Goal: Task Accomplishment & Management: Use online tool/utility

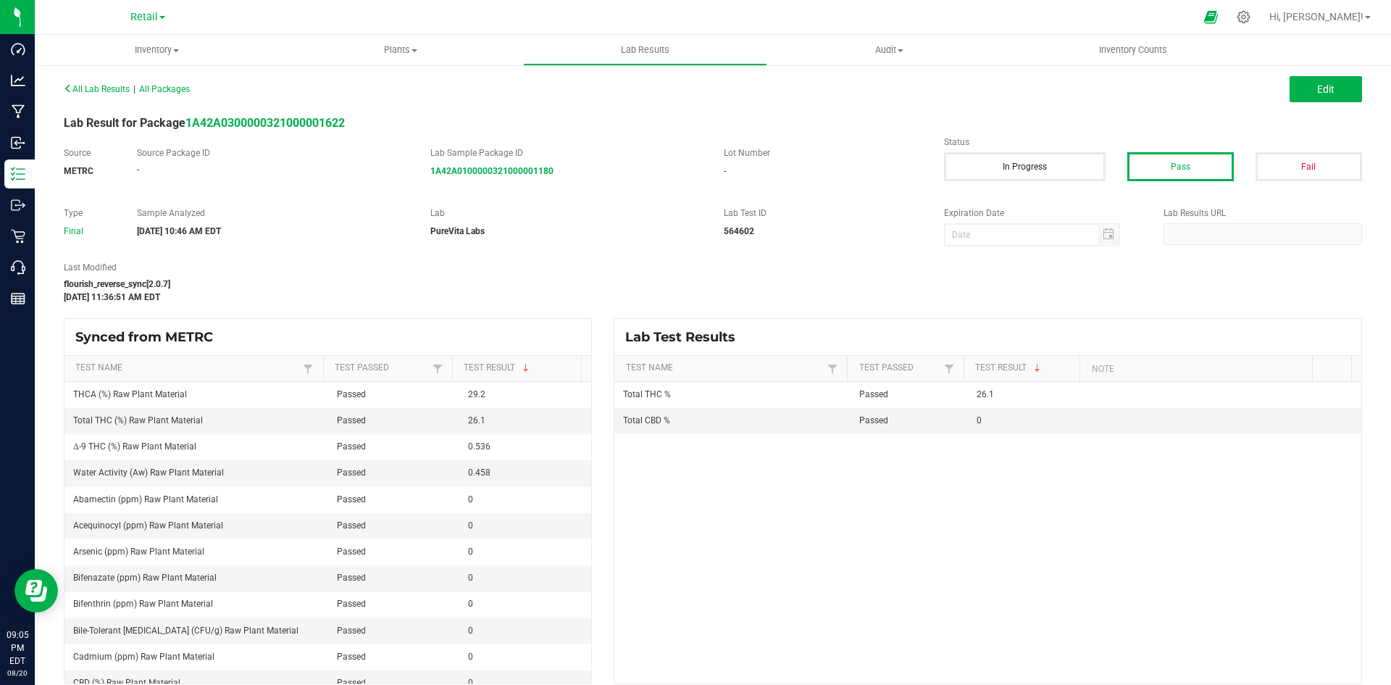
scroll to position [14, 0]
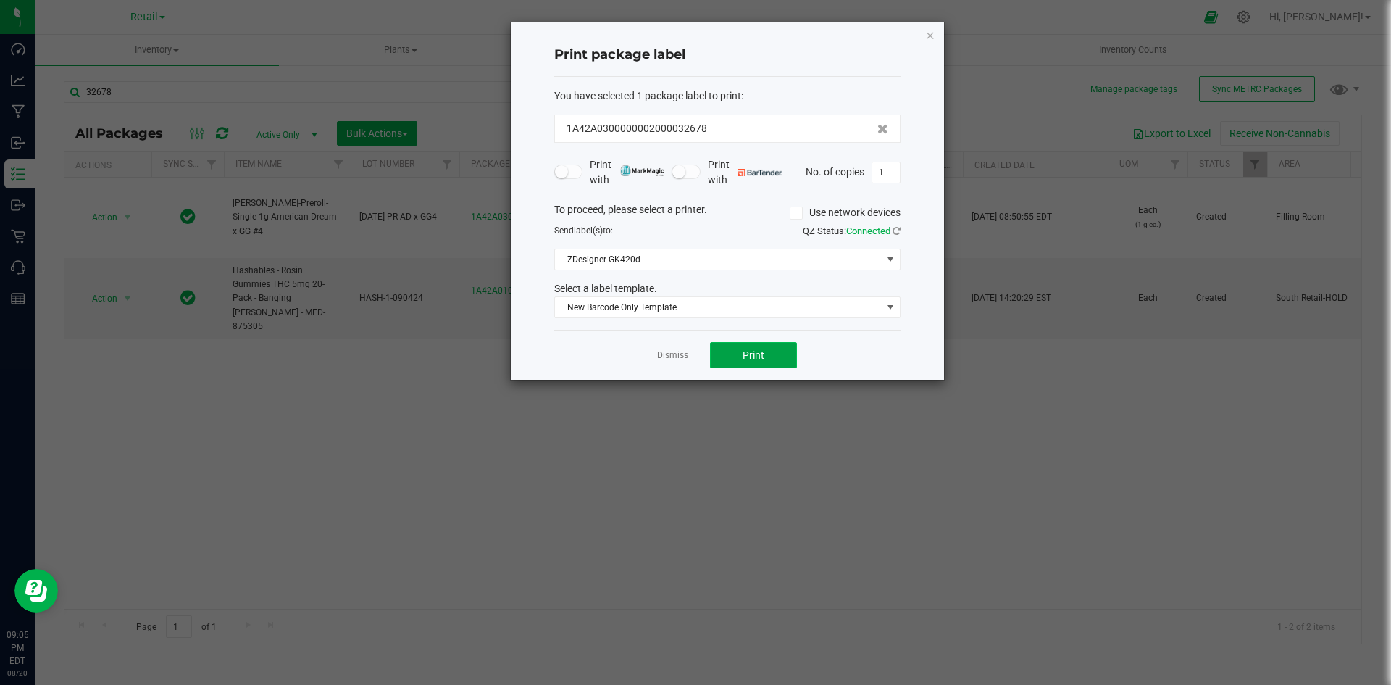
click at [737, 357] on button "Print" at bounding box center [753, 355] width 87 height 26
click at [742, 363] on button "Print" at bounding box center [753, 355] width 87 height 26
click at [686, 349] on app-cancel-button "Dismiss" at bounding box center [672, 355] width 31 height 15
click at [680, 356] on link "Dismiss" at bounding box center [672, 355] width 31 height 12
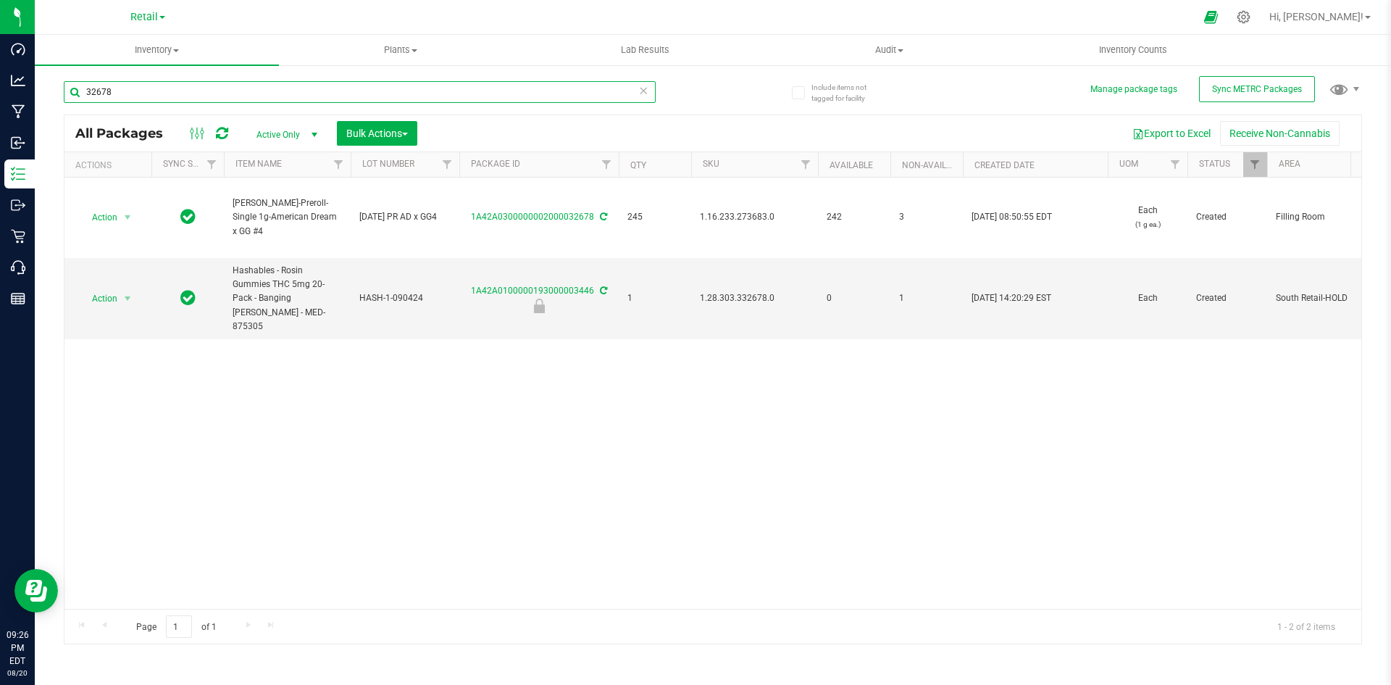
click at [426, 102] on input "32678" at bounding box center [360, 92] width 592 height 22
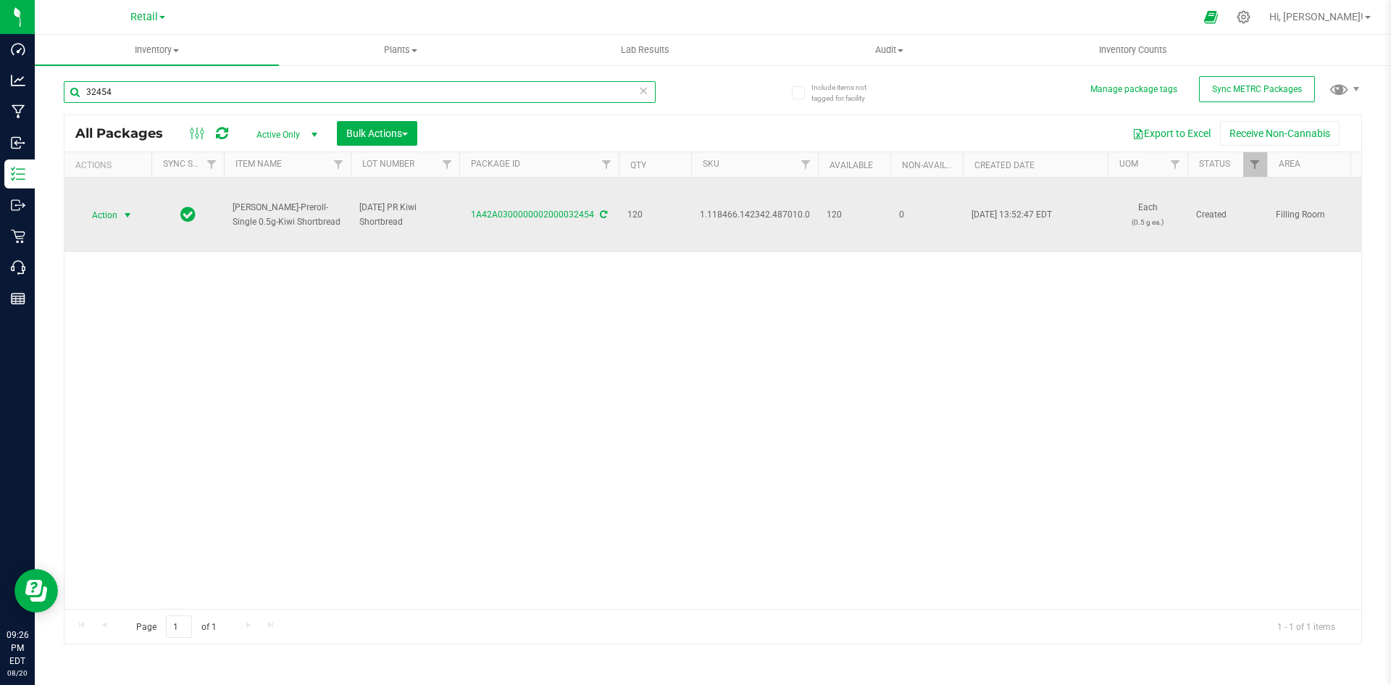
type input "32454"
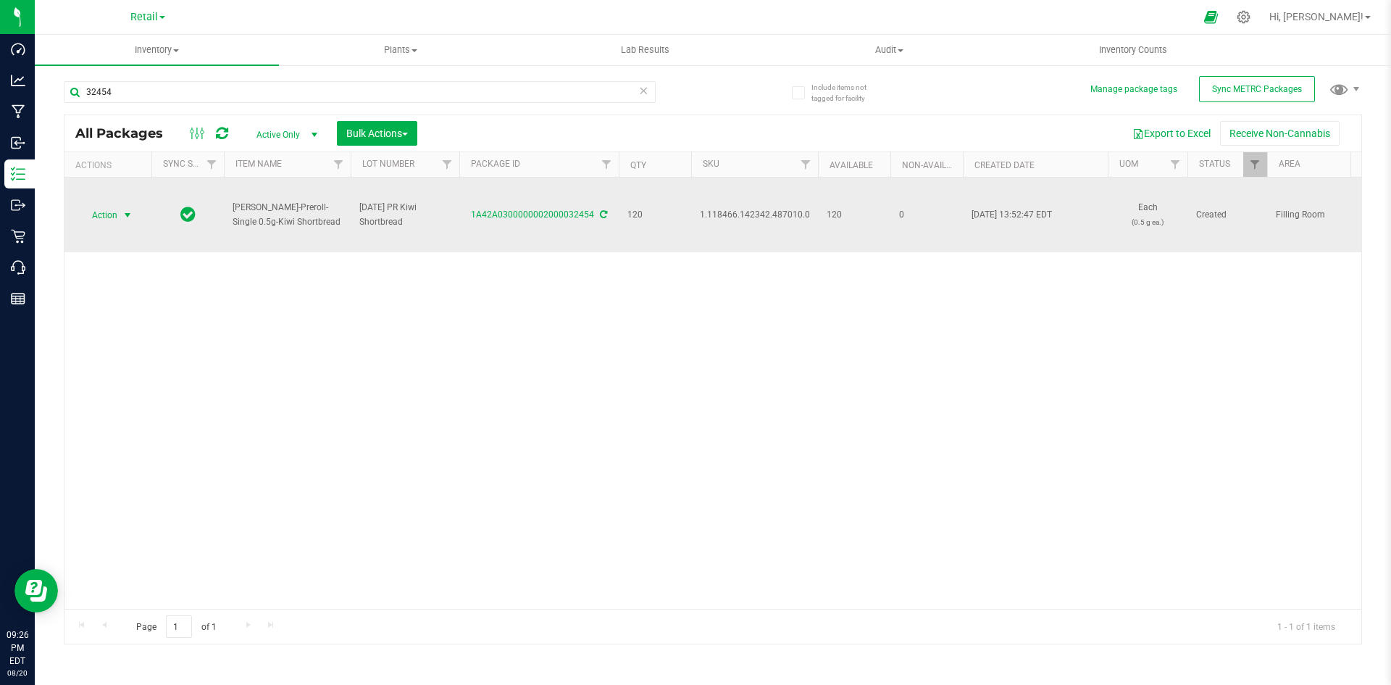
click at [114, 221] on span "Action" at bounding box center [98, 215] width 39 height 20
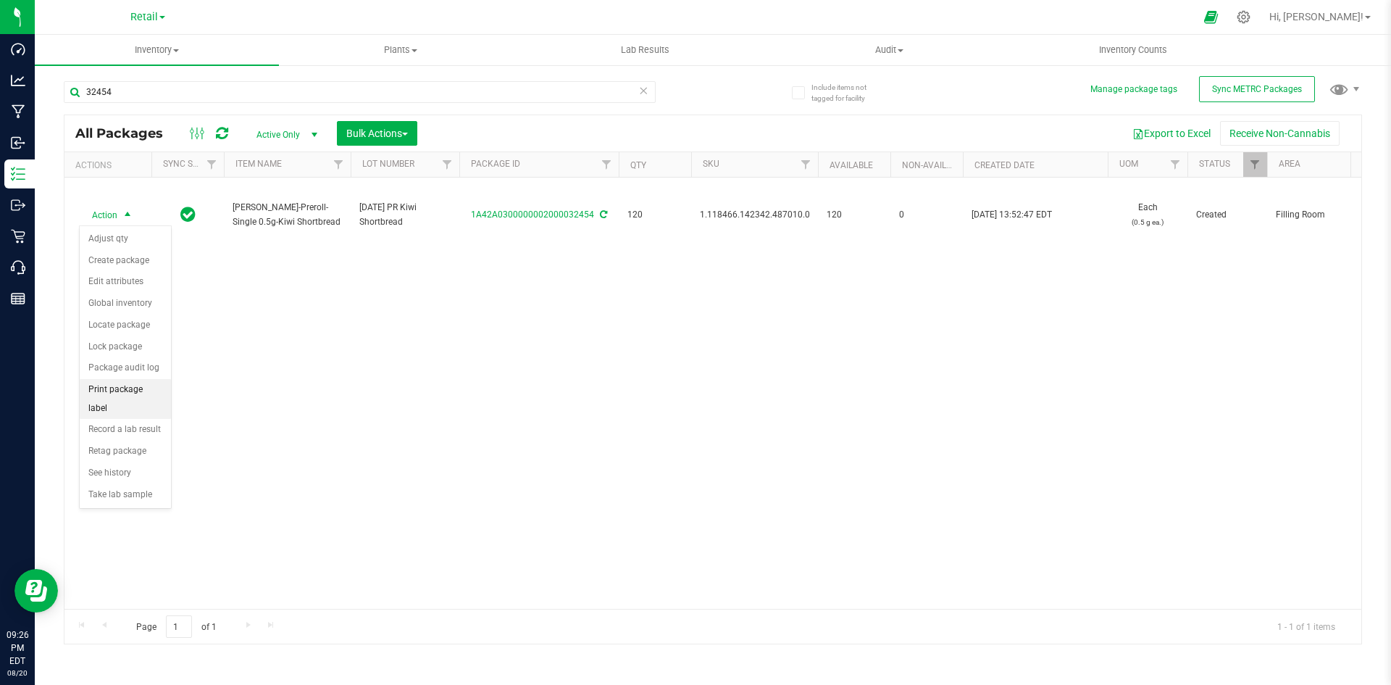
click at [141, 397] on li "Print package label" at bounding box center [125, 399] width 91 height 40
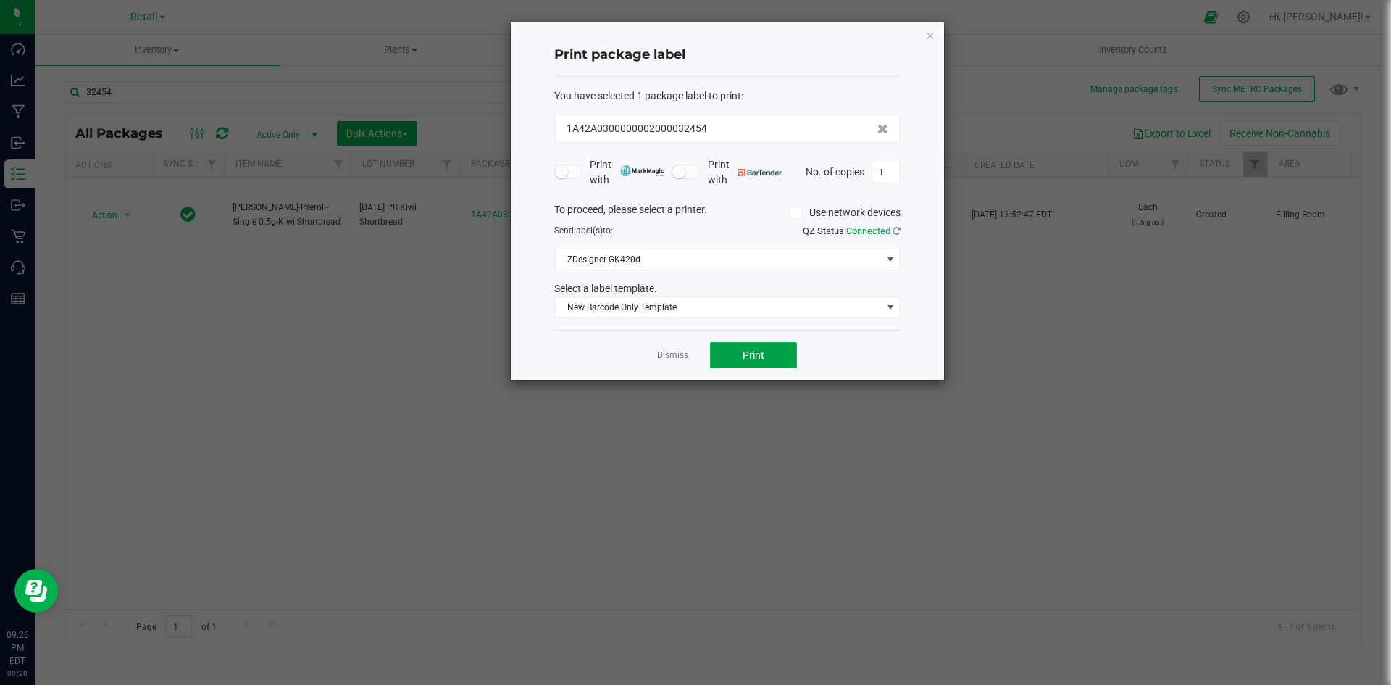
click at [773, 357] on button "Print" at bounding box center [753, 355] width 87 height 26
click at [675, 356] on link "Dismiss" at bounding box center [672, 355] width 31 height 12
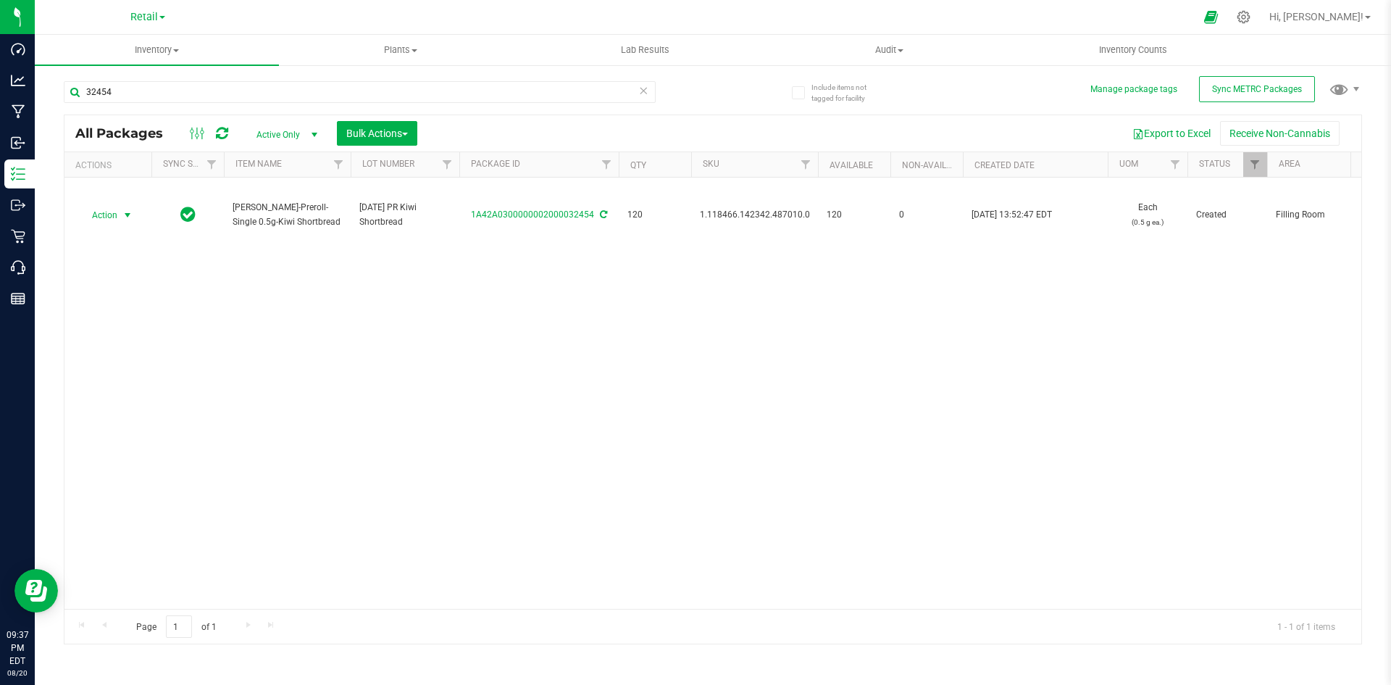
drag, startPoint x: 123, startPoint y: 220, endPoint x: 117, endPoint y: 245, distance: 26.0
click at [123, 220] on span "select" at bounding box center [128, 215] width 12 height 12
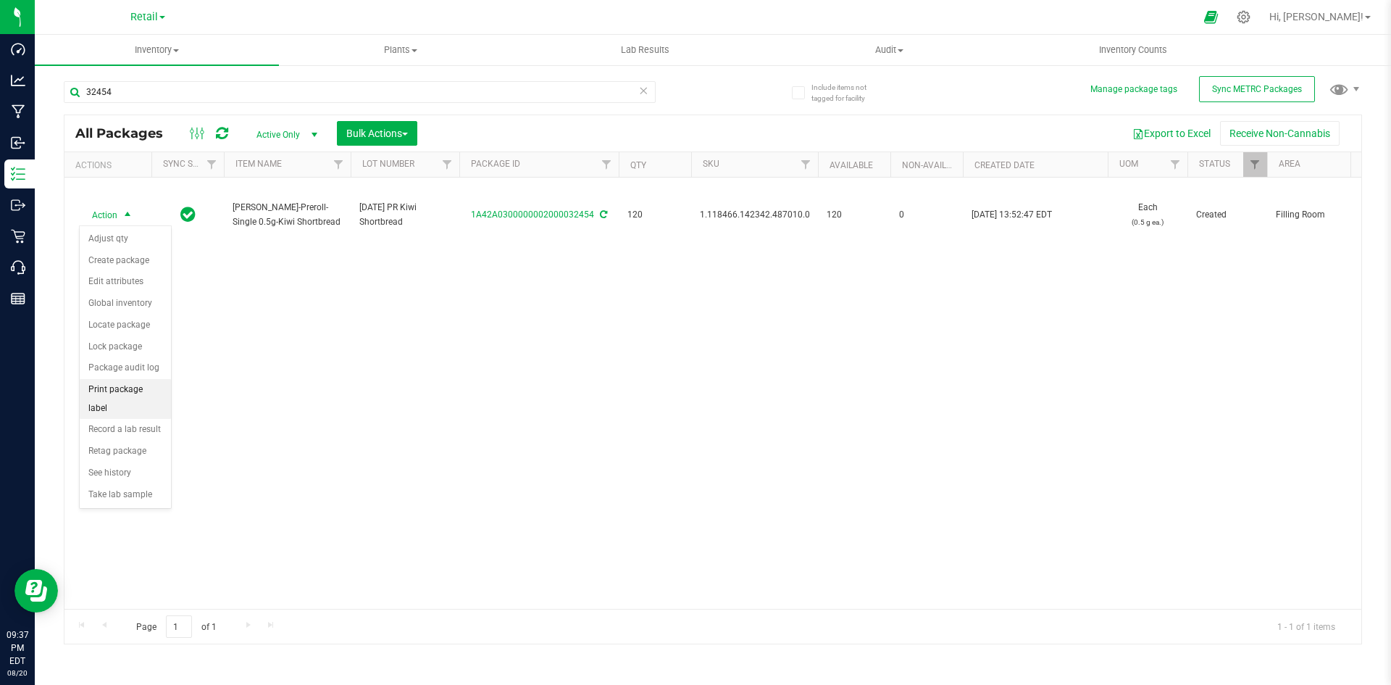
click at [122, 386] on li "Print package label" at bounding box center [125, 399] width 91 height 40
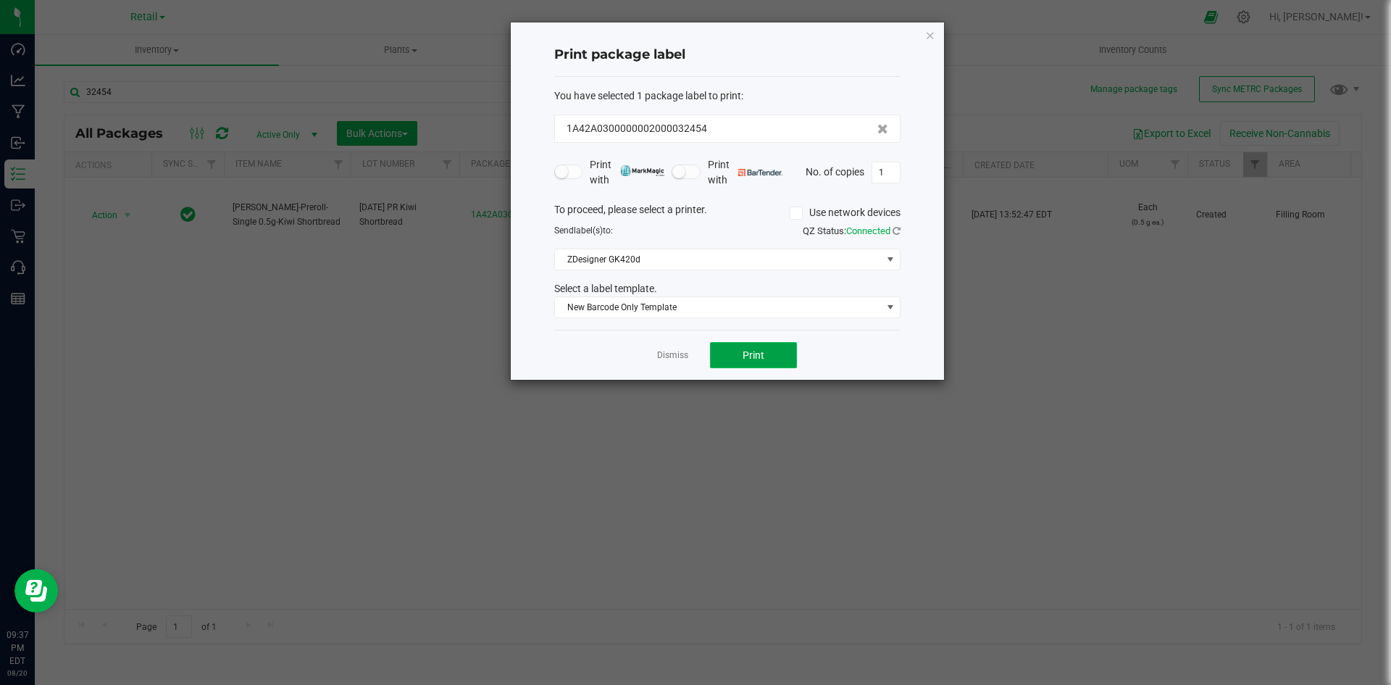
click at [733, 353] on button "Print" at bounding box center [753, 355] width 87 height 26
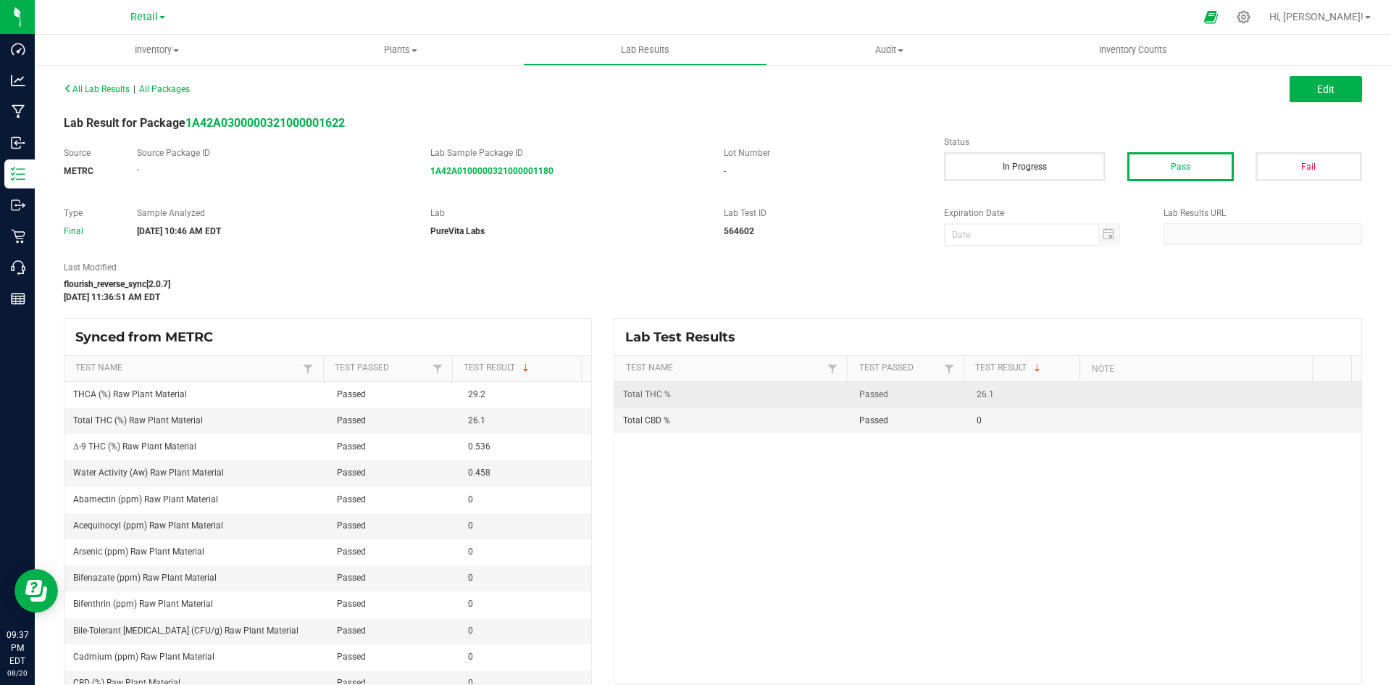
scroll to position [14, 0]
